Goal: Transaction & Acquisition: Purchase product/service

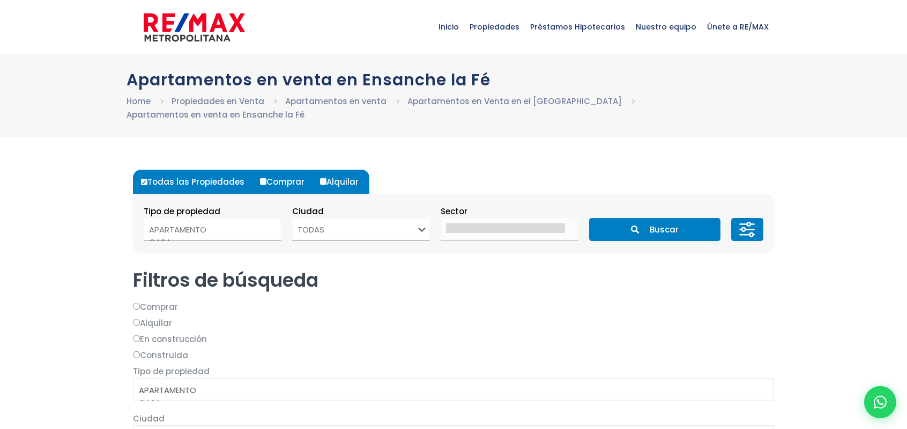
select select
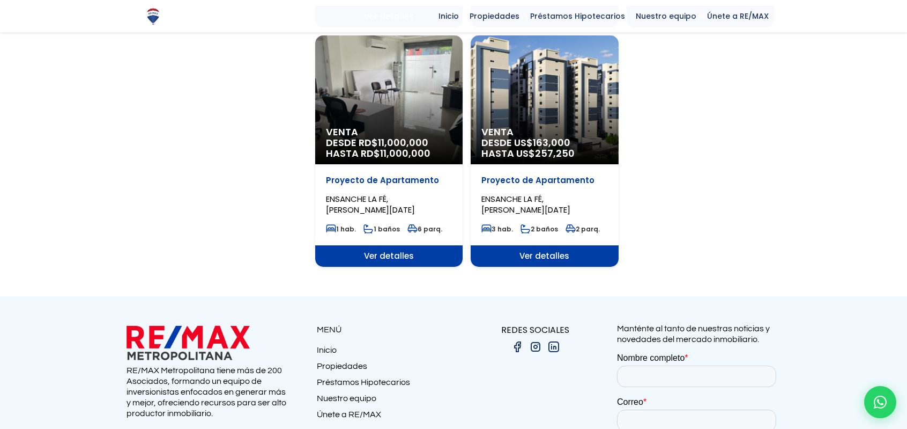
scroll to position [1180, 0]
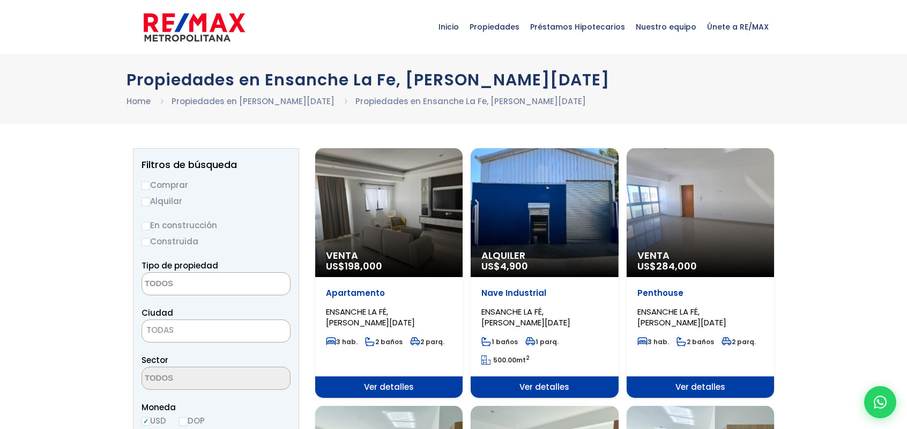
select select
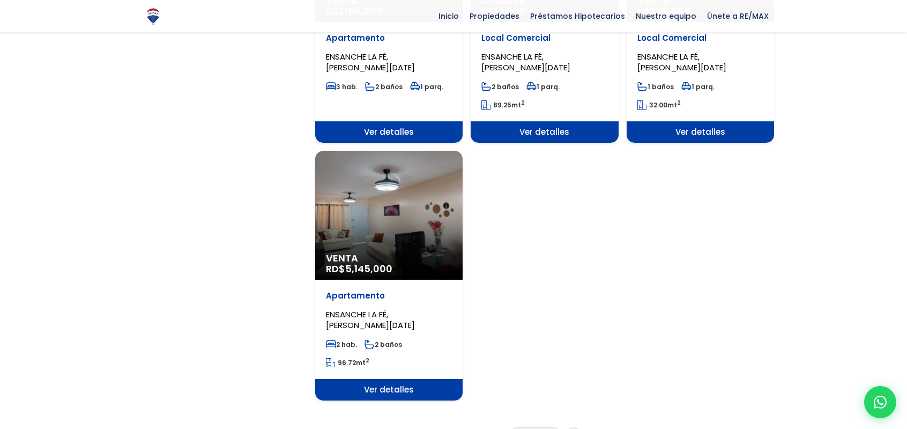
scroll to position [1234, 0]
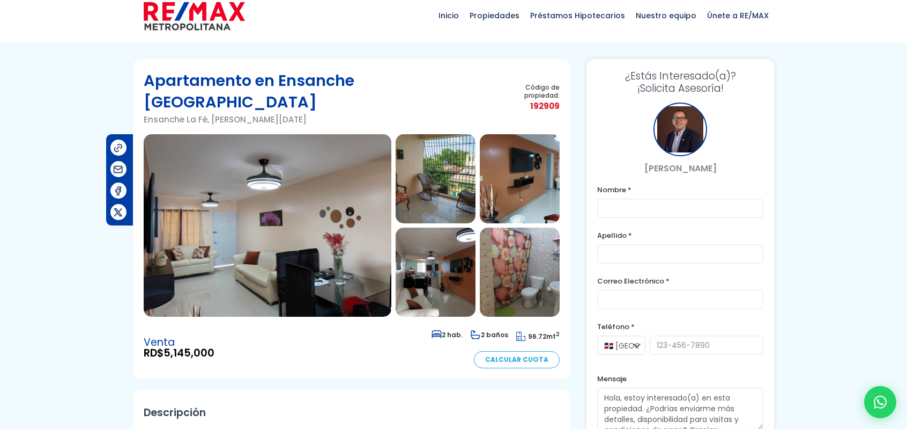
scroll to position [18, 0]
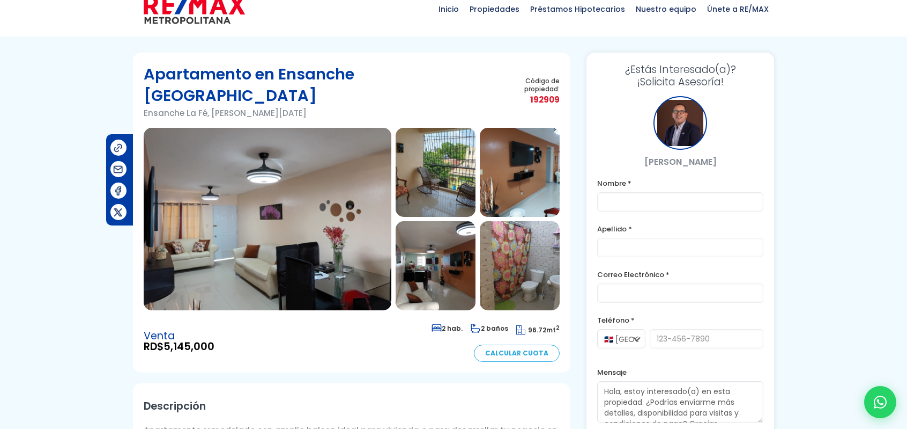
click at [300, 216] on img at bounding box center [268, 219] width 248 height 182
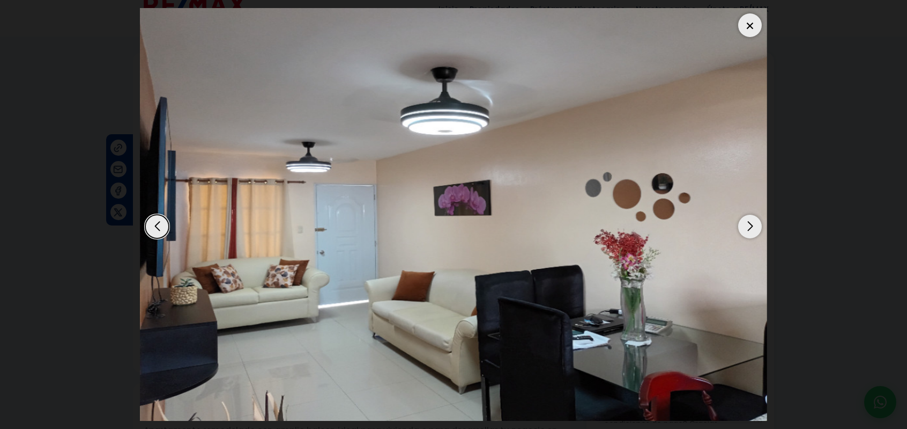
click at [753, 230] on div "Next slide" at bounding box center [751, 227] width 24 height 24
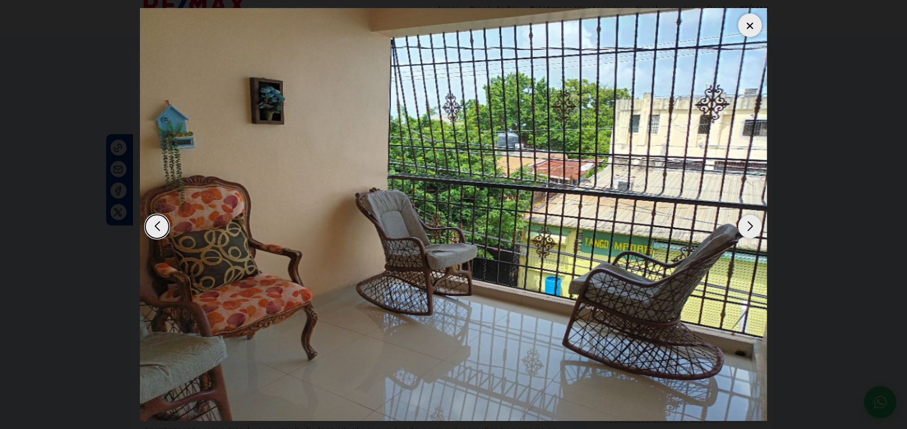
click at [753, 230] on div "Next slide" at bounding box center [751, 227] width 24 height 24
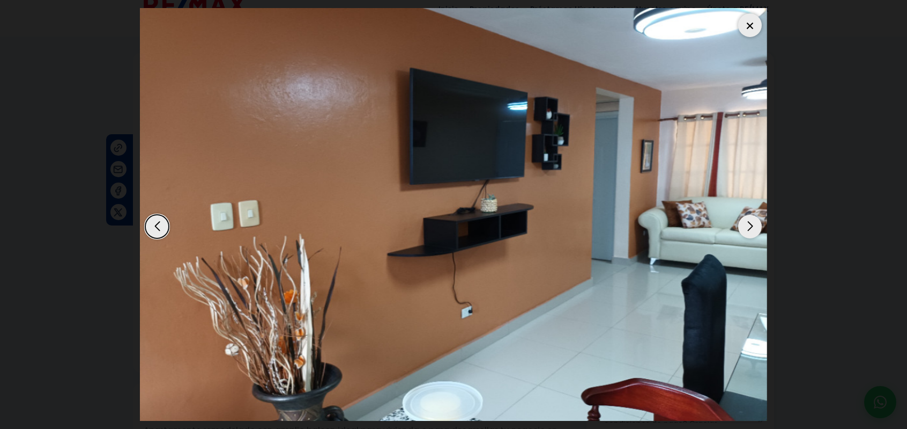
click at [753, 230] on div "Next slide" at bounding box center [751, 227] width 24 height 24
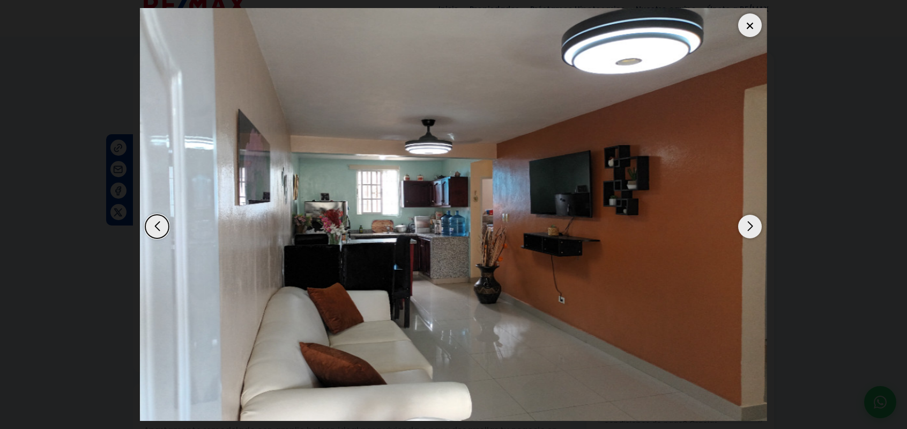
click at [753, 230] on div "Next slide" at bounding box center [751, 227] width 24 height 24
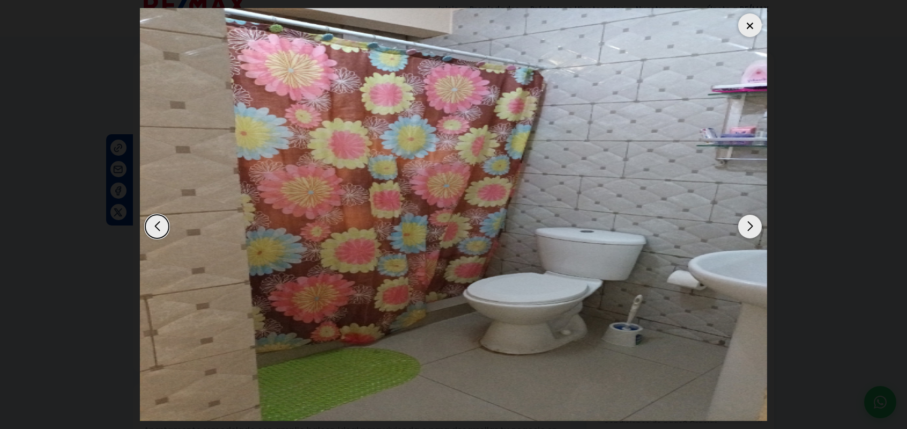
click at [753, 230] on div "Next slide" at bounding box center [751, 227] width 24 height 24
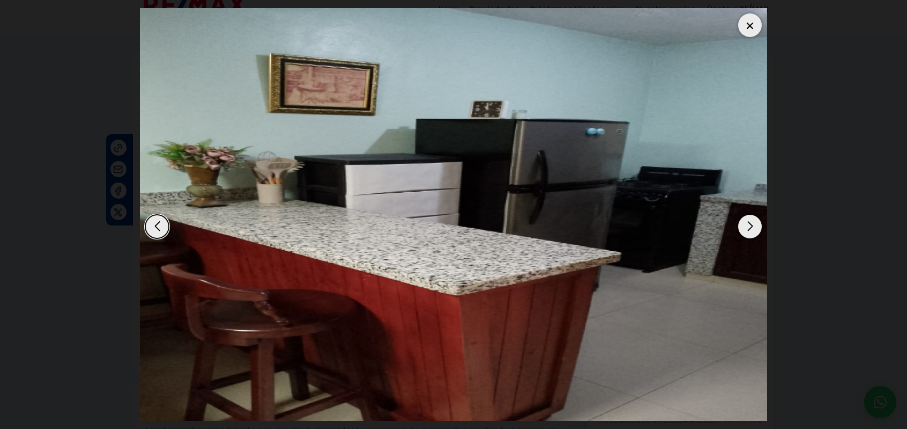
click at [753, 230] on div "Next slide" at bounding box center [751, 227] width 24 height 24
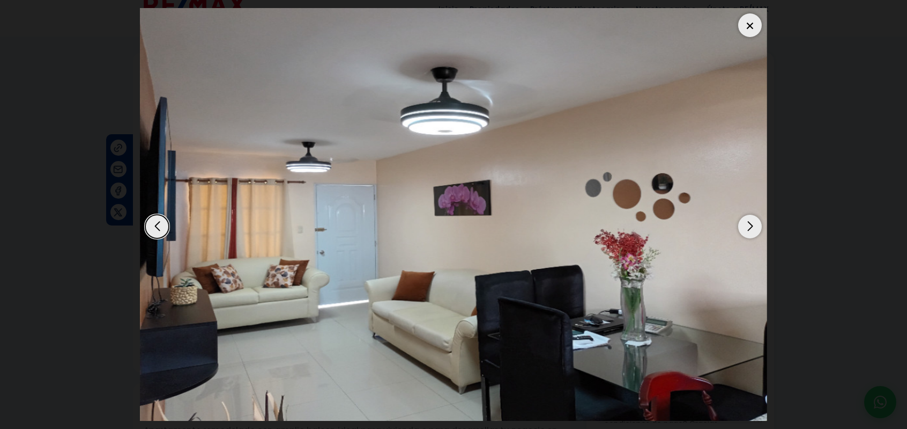
click at [753, 230] on div "Next slide" at bounding box center [751, 227] width 24 height 24
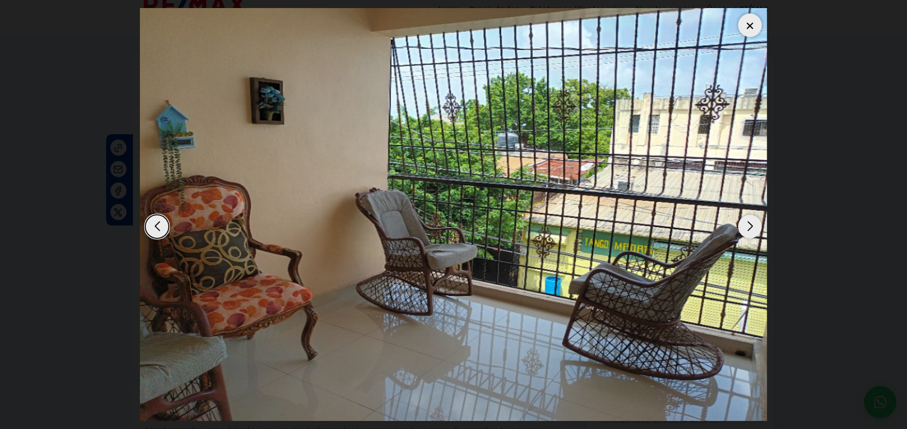
click at [753, 230] on div "Next slide" at bounding box center [751, 227] width 24 height 24
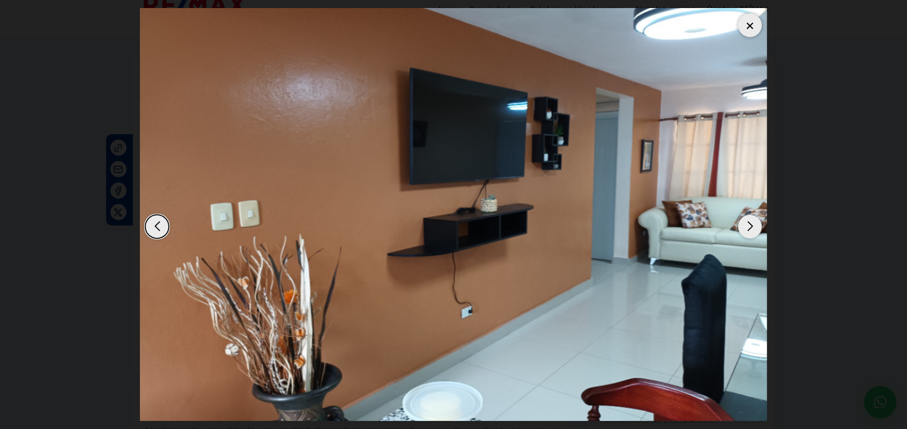
click at [753, 230] on div "Next slide" at bounding box center [751, 227] width 24 height 24
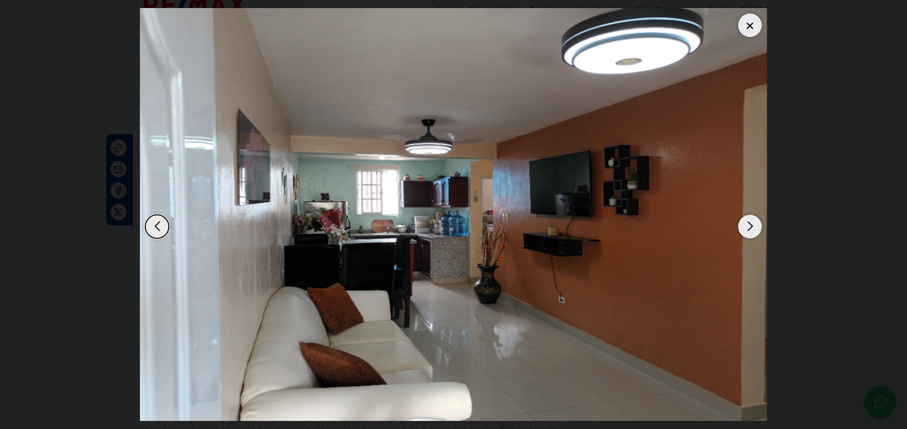
click at [753, 230] on div "Next slide" at bounding box center [751, 227] width 24 height 24
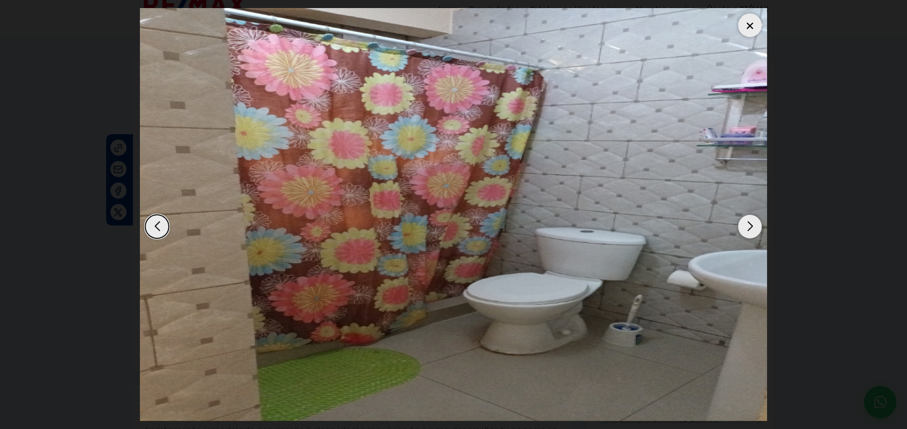
click at [753, 230] on div "Next slide" at bounding box center [751, 227] width 24 height 24
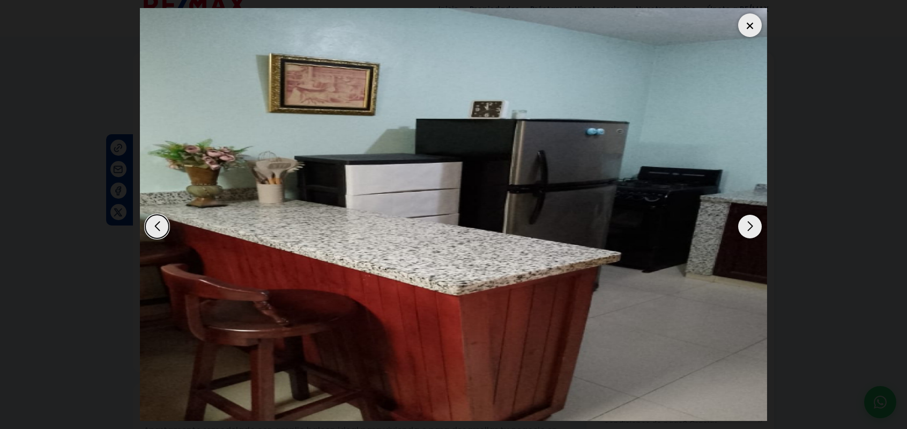
click at [752, 24] on div at bounding box center [751, 25] width 24 height 24
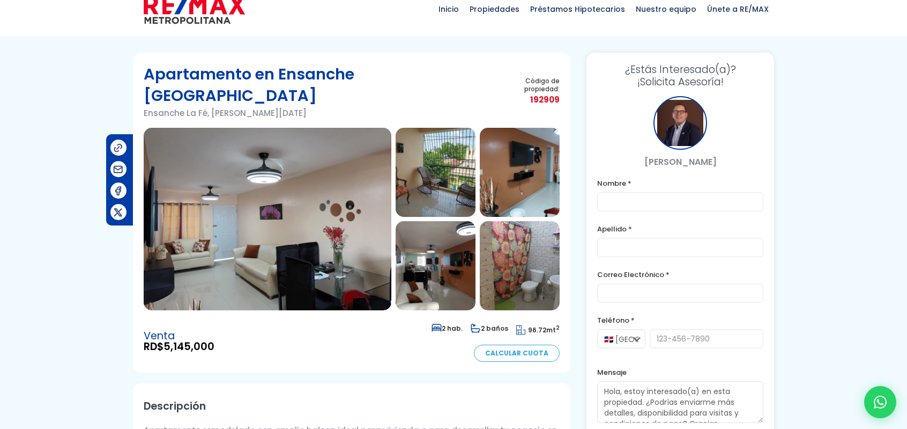
click at [202, 14] on img at bounding box center [194, 10] width 101 height 32
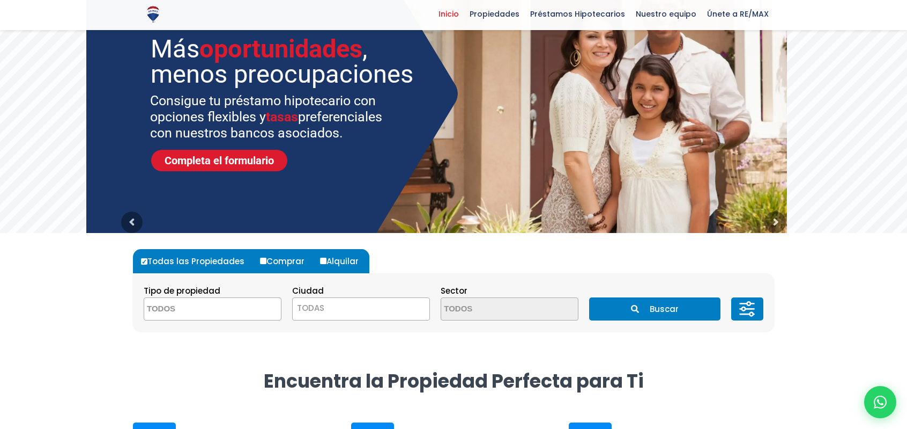
scroll to position [161, 0]
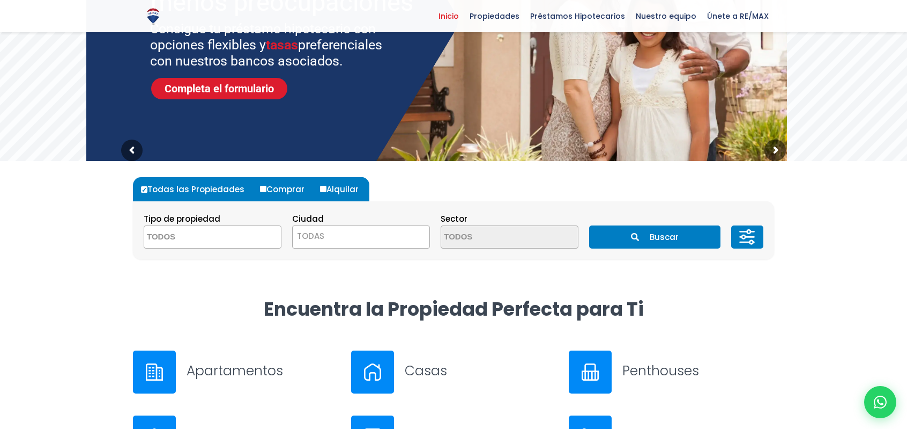
click at [543, 238] on span at bounding box center [510, 236] width 138 height 23
click at [261, 238] on span at bounding box center [213, 236] width 138 height 23
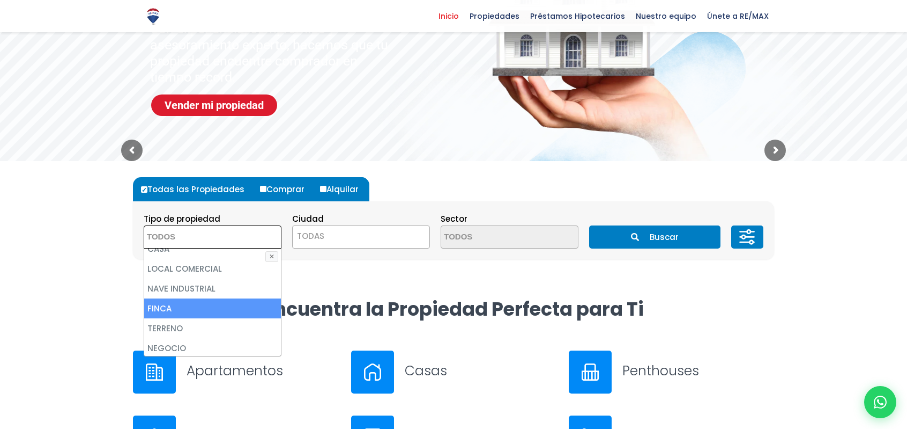
scroll to position [0, 0]
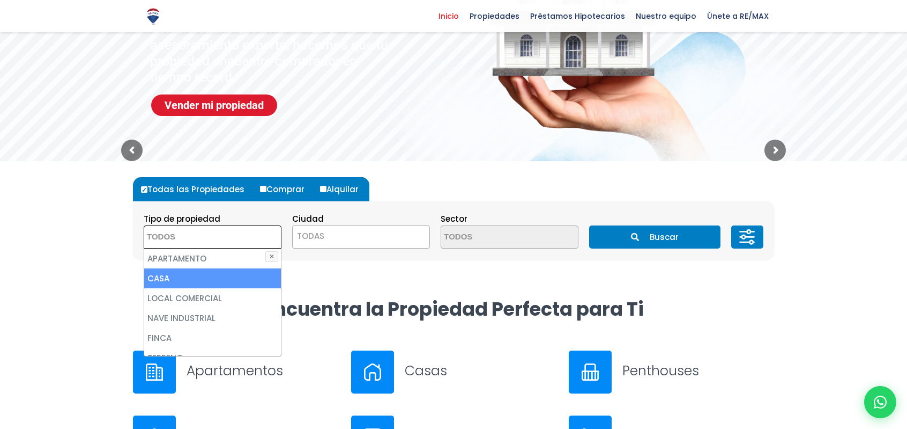
click at [215, 274] on li "CASA" at bounding box center [212, 278] width 137 height 20
select select "house"
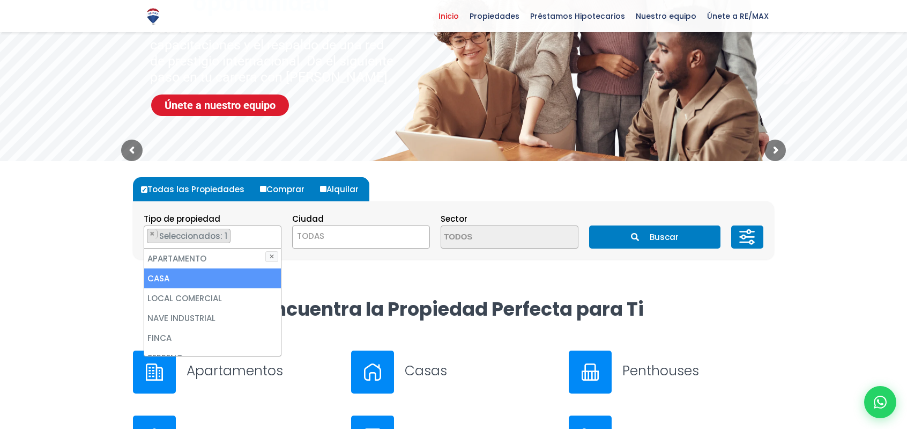
click at [246, 274] on li "CASA" at bounding box center [212, 278] width 137 height 20
select select
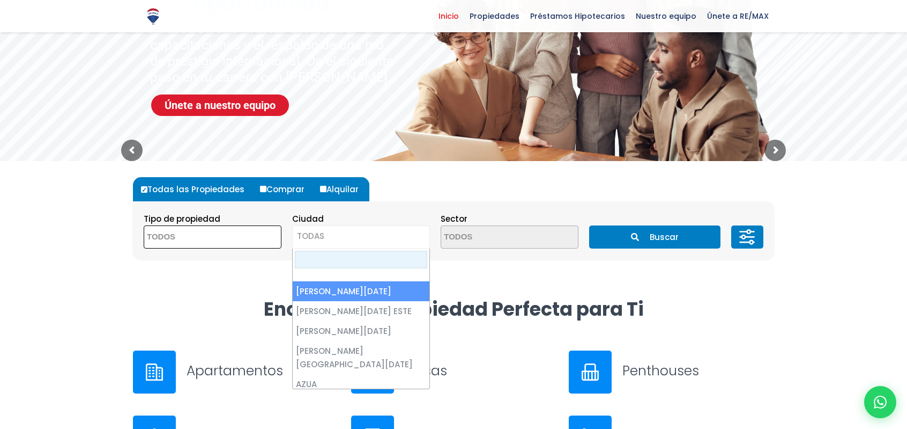
click at [371, 241] on span "TODAS" at bounding box center [361, 235] width 137 height 15
select select "1"
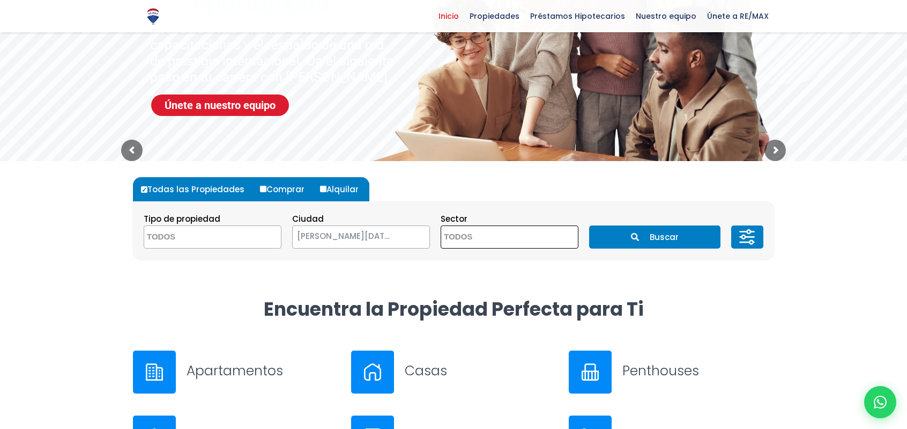
click at [517, 235] on textarea "Search" at bounding box center [493, 237] width 104 height 23
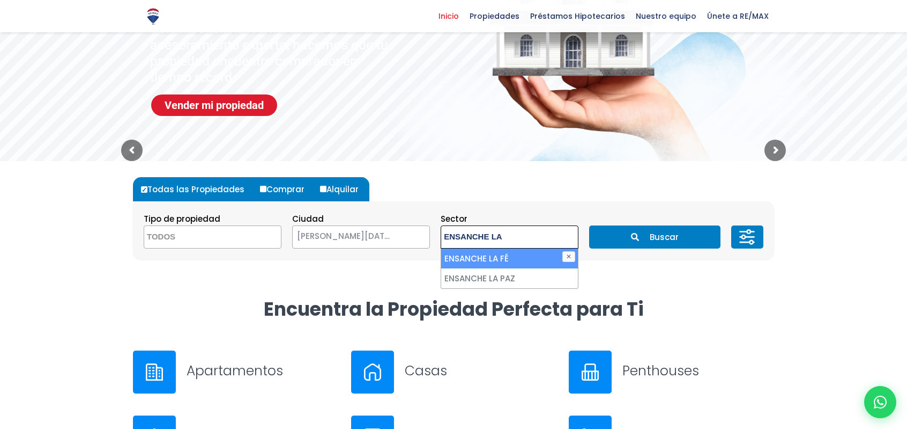
type textarea "ENSANCHE LA"
click at [518, 260] on li "ENSANCHE LA FÉ" at bounding box center [509, 258] width 137 height 20
select select "185"
click at [666, 234] on button "Buscar" at bounding box center [654, 236] width 131 height 23
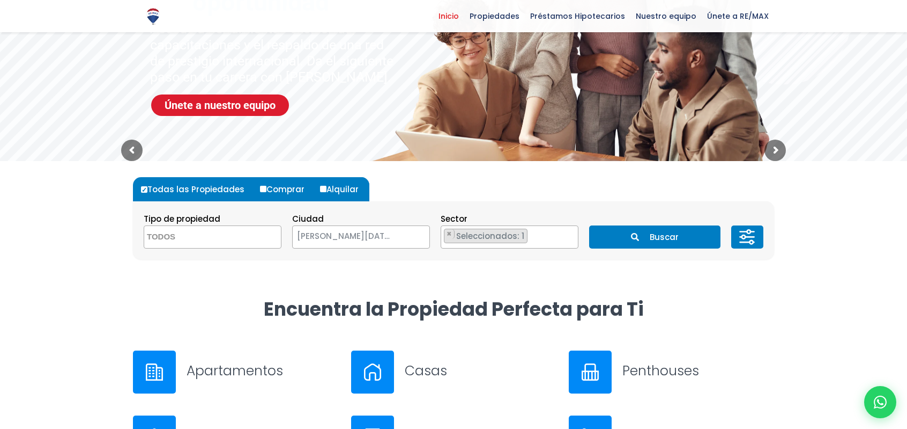
scroll to position [184, 0]
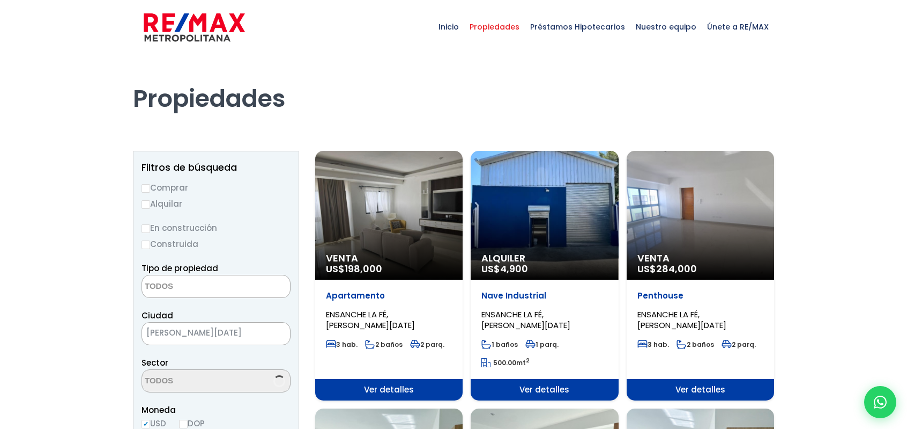
select select
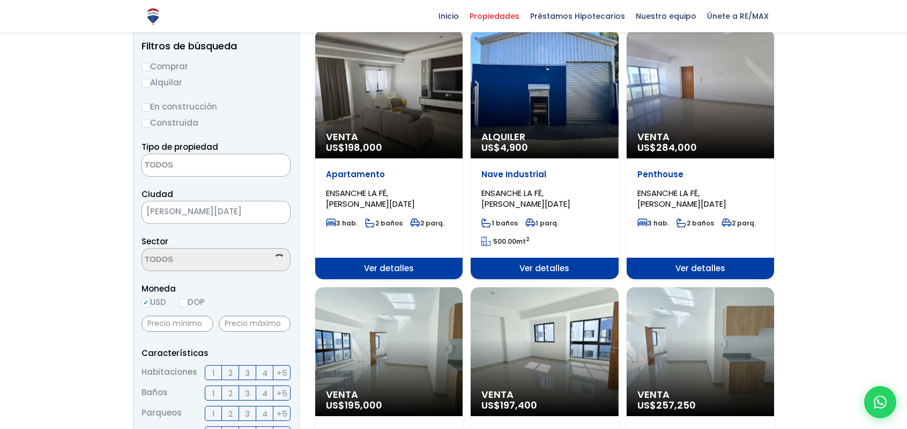
scroll to position [905, 0]
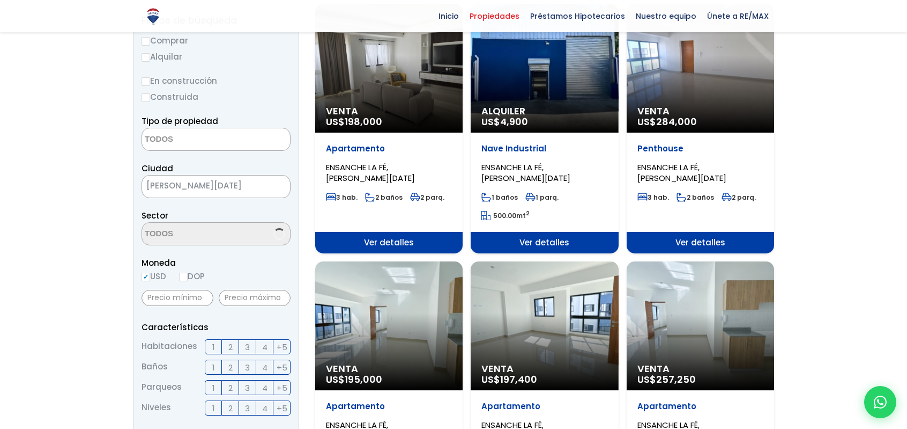
select select "185"
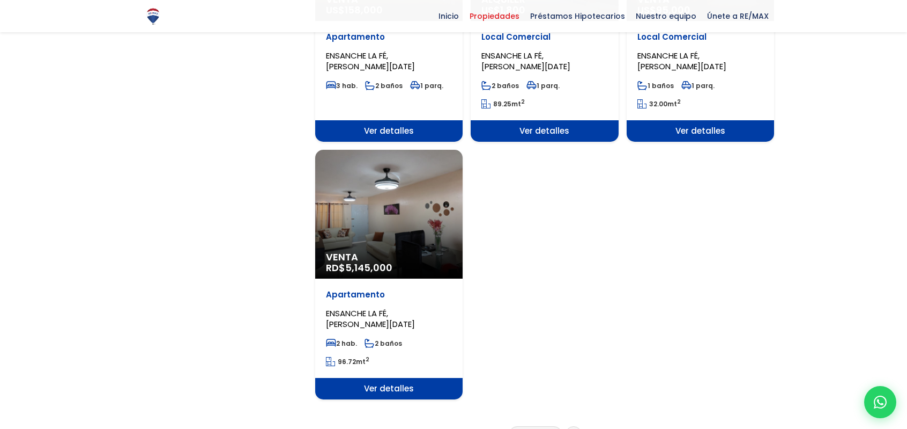
scroll to position [1234, 0]
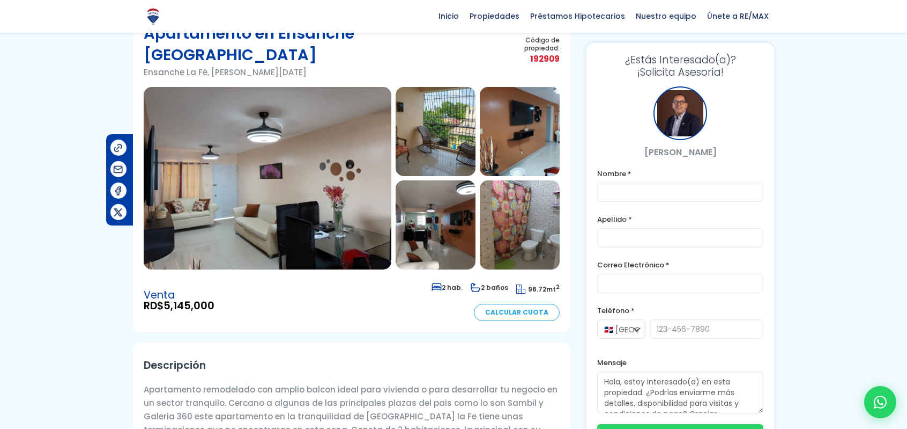
scroll to position [54, 0]
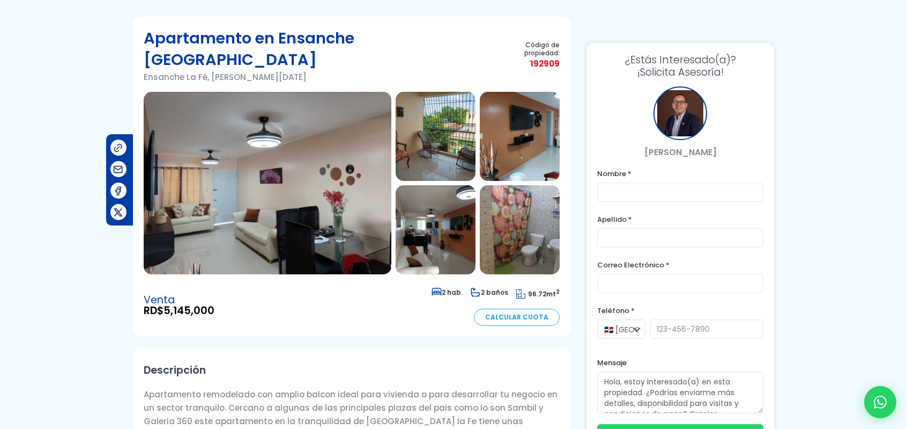
click at [341, 204] on img at bounding box center [268, 183] width 248 height 182
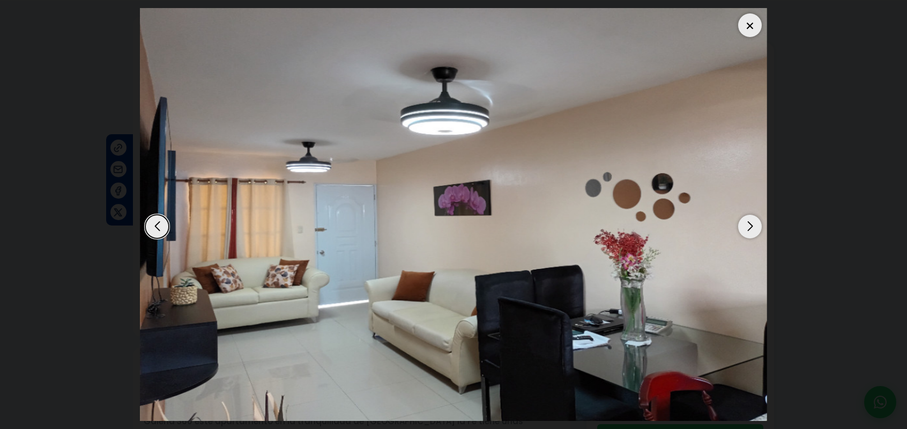
click at [757, 229] on div "Next slide" at bounding box center [751, 227] width 24 height 24
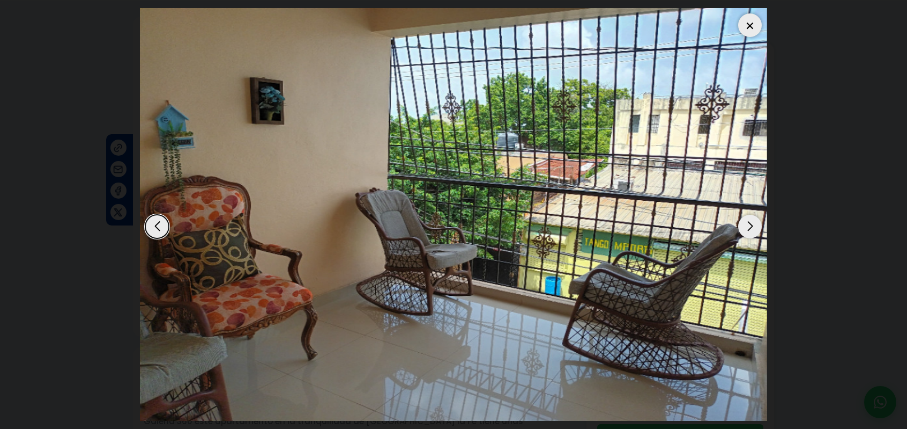
click at [754, 228] on div "Next slide" at bounding box center [751, 227] width 24 height 24
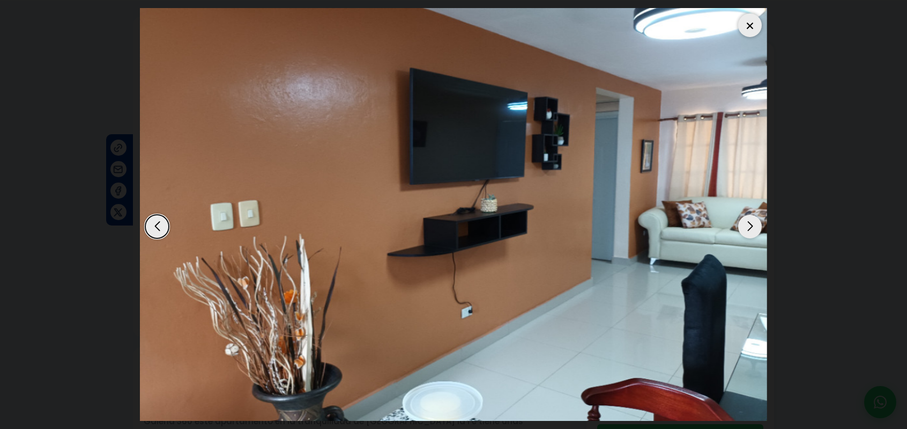
click at [754, 228] on div "Next slide" at bounding box center [751, 227] width 24 height 24
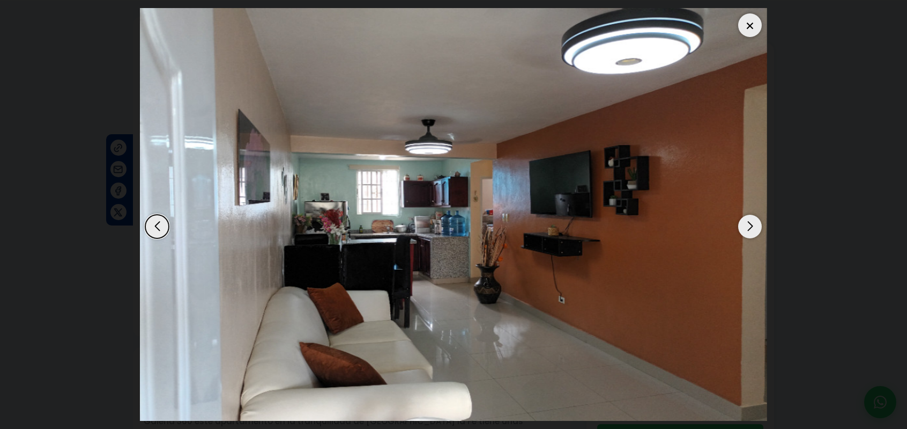
click at [754, 228] on div "Next slide" at bounding box center [751, 227] width 24 height 24
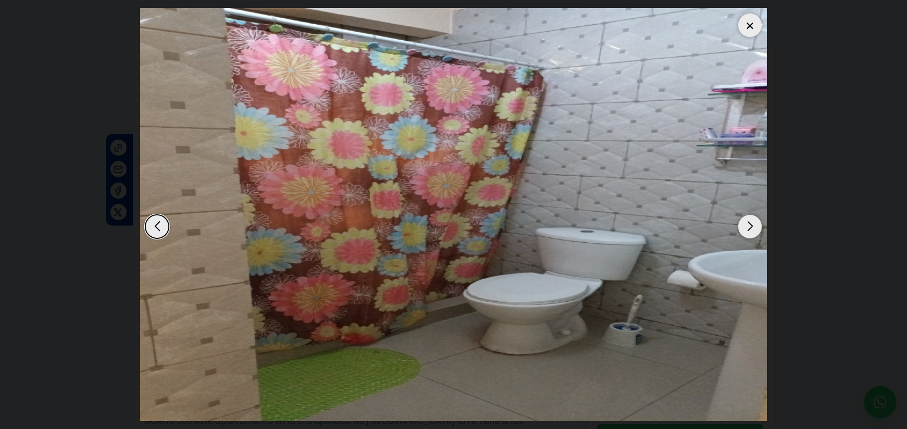
click at [754, 228] on div "Next slide" at bounding box center [751, 227] width 24 height 24
